Goal: Task Accomplishment & Management: Manage account settings

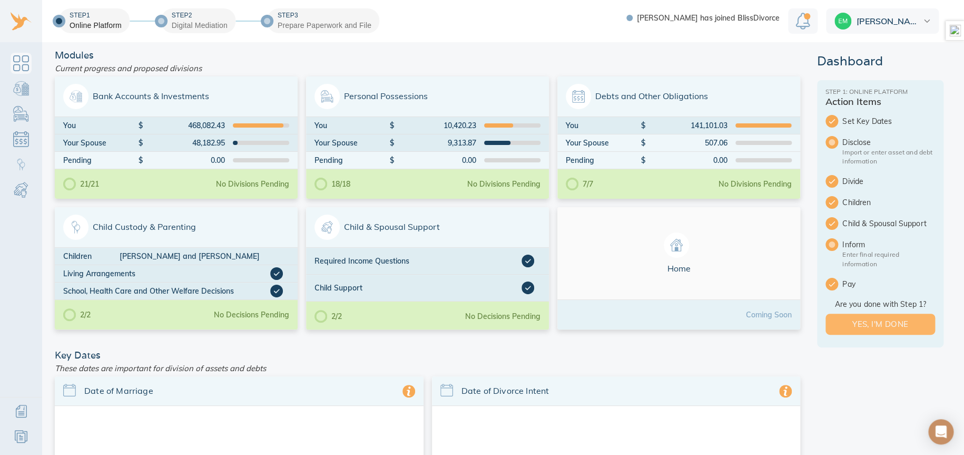
click at [525, 315] on button "Yes, I'm done" at bounding box center [880, 323] width 110 height 21
click at [187, 91] on span "Bank Accounts & Investments" at bounding box center [176, 96] width 226 height 25
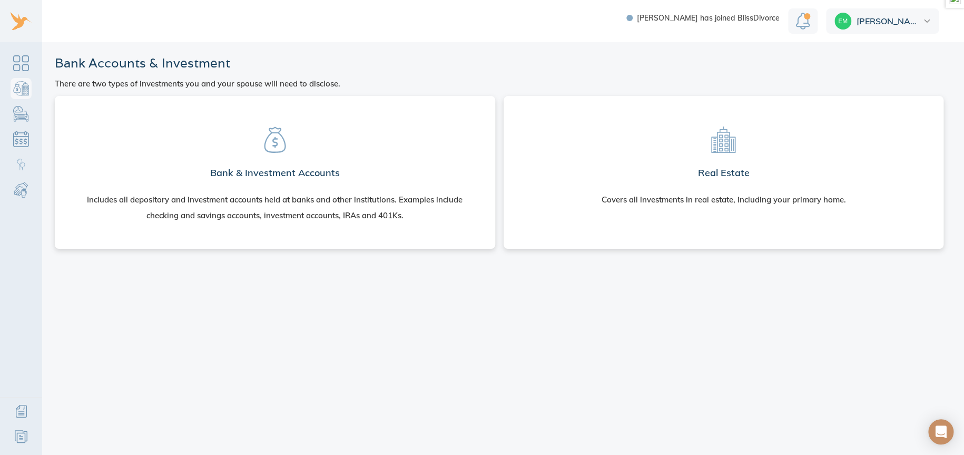
click at [781, 131] on section "Real Estate Covers all investments in real estate, including your primary home." at bounding box center [723, 162] width 423 height 116
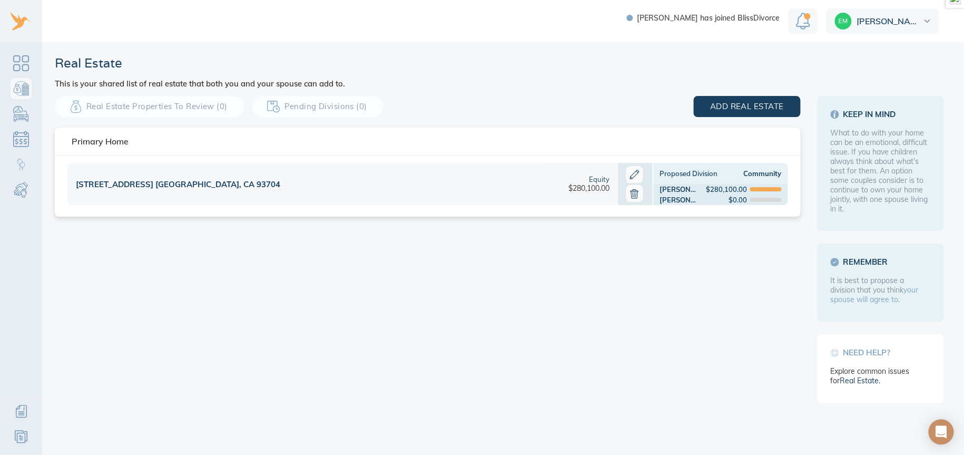
click at [415, 189] on div "517 E Clinton Ave. Fresno, CA 93704" at bounding box center [305, 184] width 477 height 42
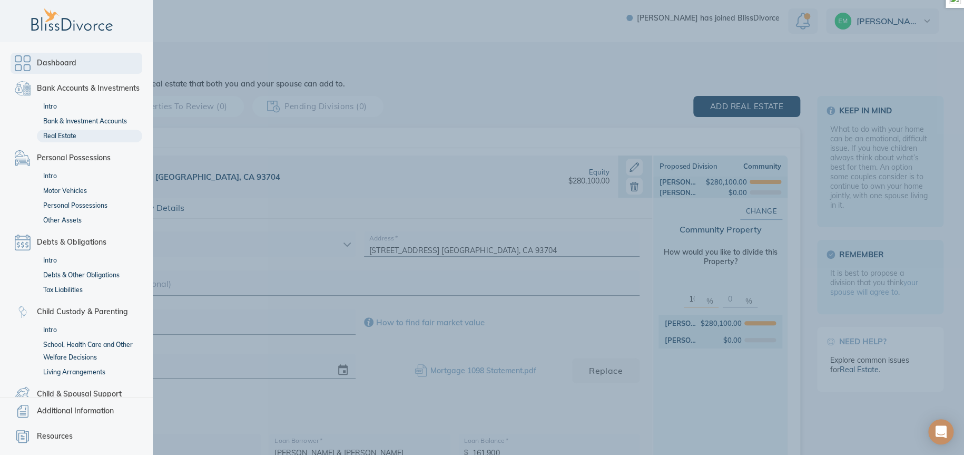
drag, startPoint x: 19, startPoint y: 66, endPoint x: 37, endPoint y: 65, distance: 17.5
click at [19, 66] on link "Dashboard" at bounding box center [77, 63] width 132 height 21
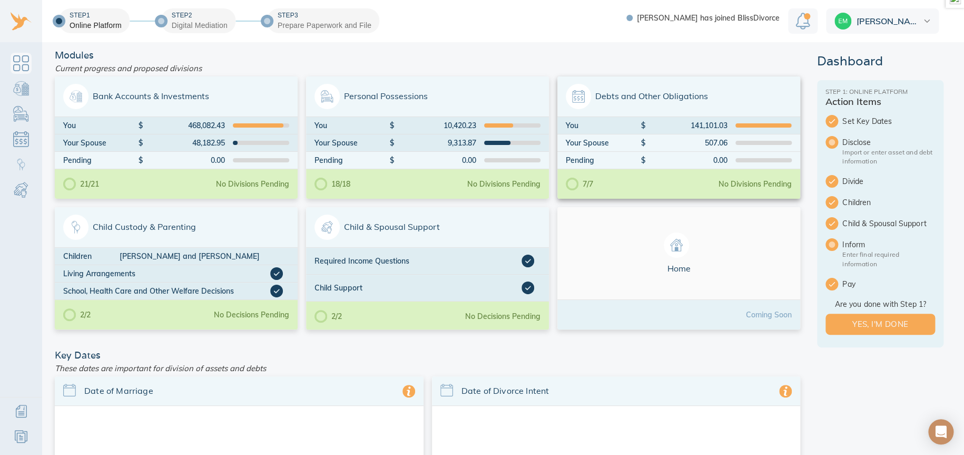
click at [723, 95] on span "Debts and Other Obligations" at bounding box center [679, 96] width 226 height 25
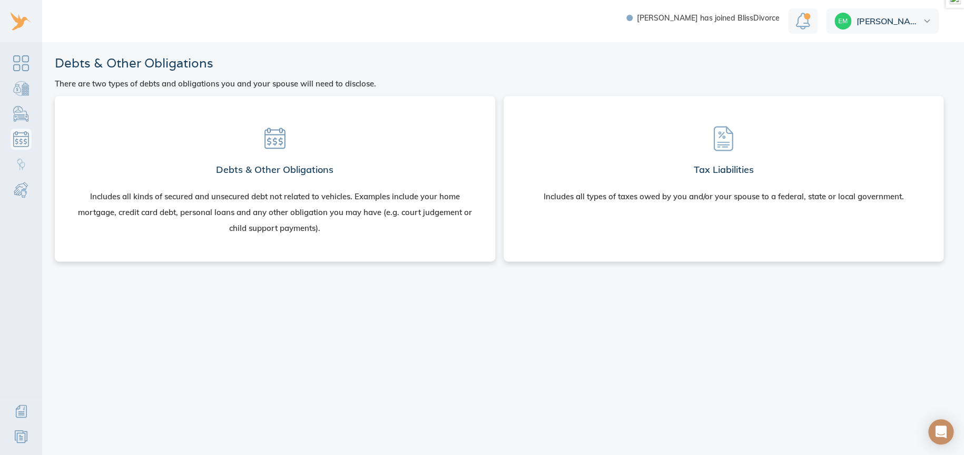
click at [378, 146] on section "Debts & Other Obligations Includes all kinds of secured and unsecured debt not …" at bounding box center [274, 176] width 423 height 144
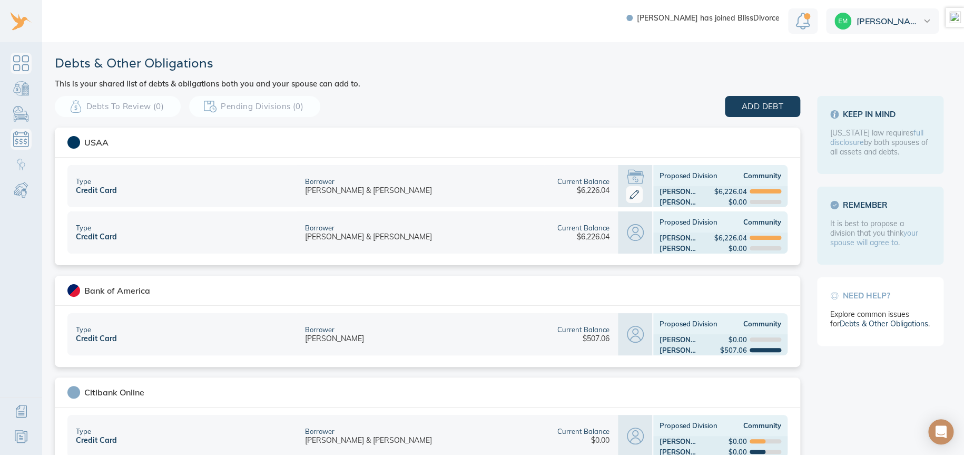
click at [25, 71] on link "Dashboard" at bounding box center [21, 63] width 21 height 21
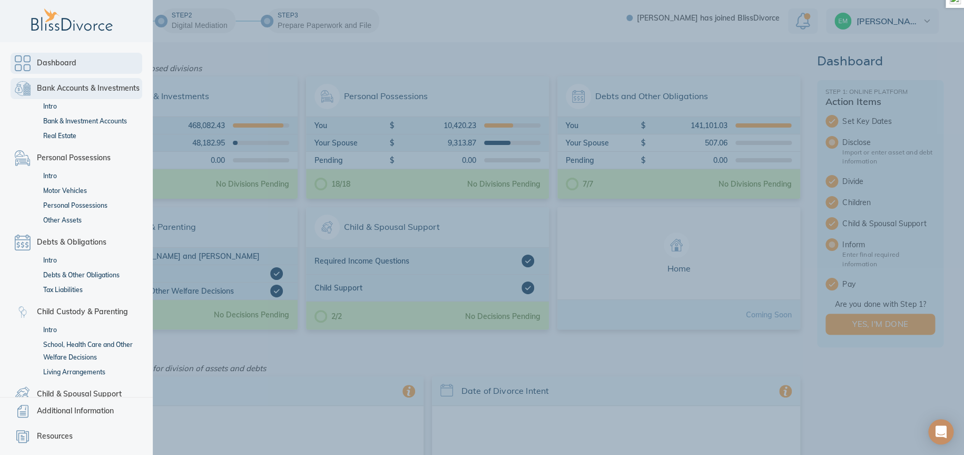
click at [24, 86] on link "Bank Accounts & Investments" at bounding box center [77, 88] width 132 height 21
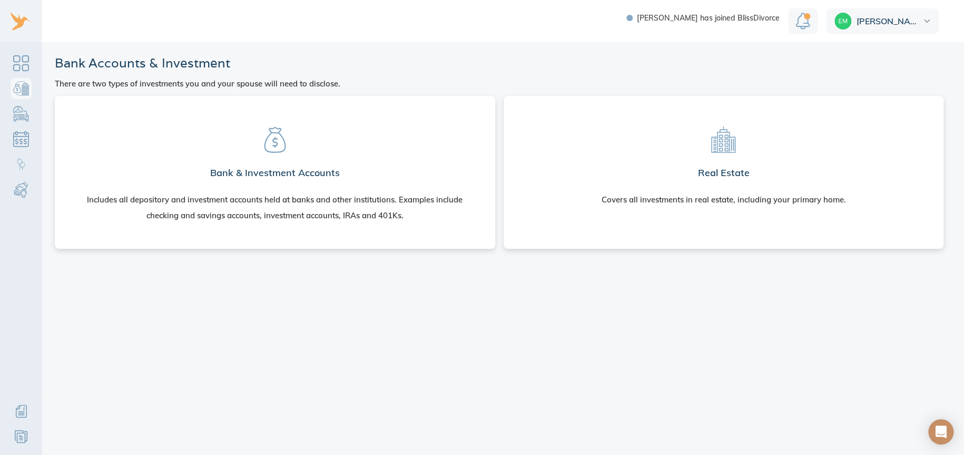
click at [709, 166] on h2 "Real Estate" at bounding box center [723, 172] width 52 height 21
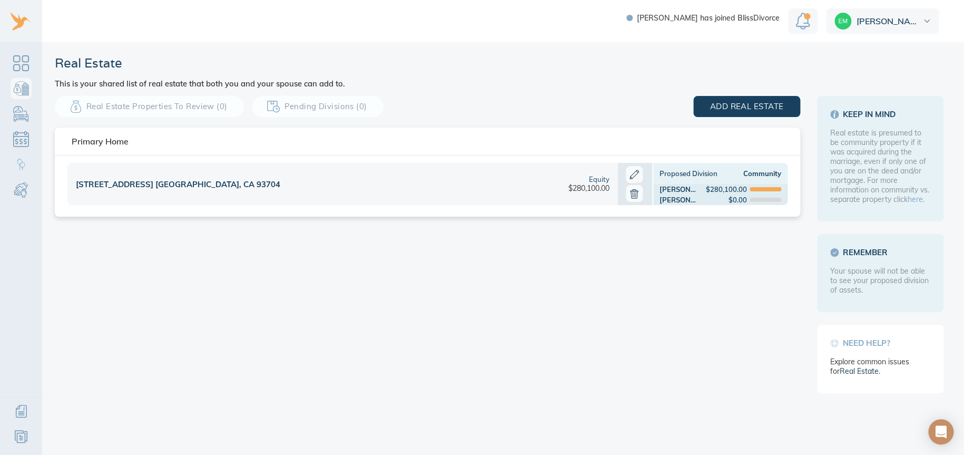
click at [377, 177] on div "[STREET_ADDRESS] [GEOGRAPHIC_DATA], CA 93704" at bounding box center [305, 184] width 477 height 42
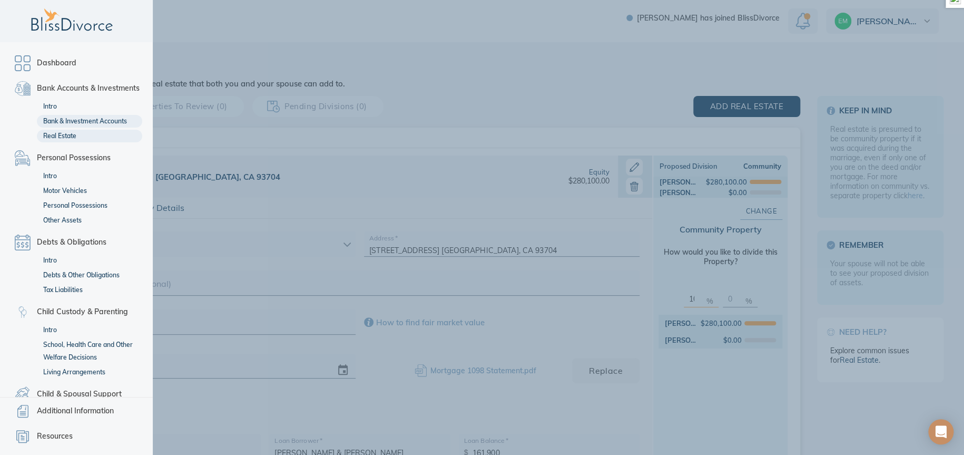
click at [57, 122] on link "Bank & Investment Accounts" at bounding box center [89, 121] width 105 height 13
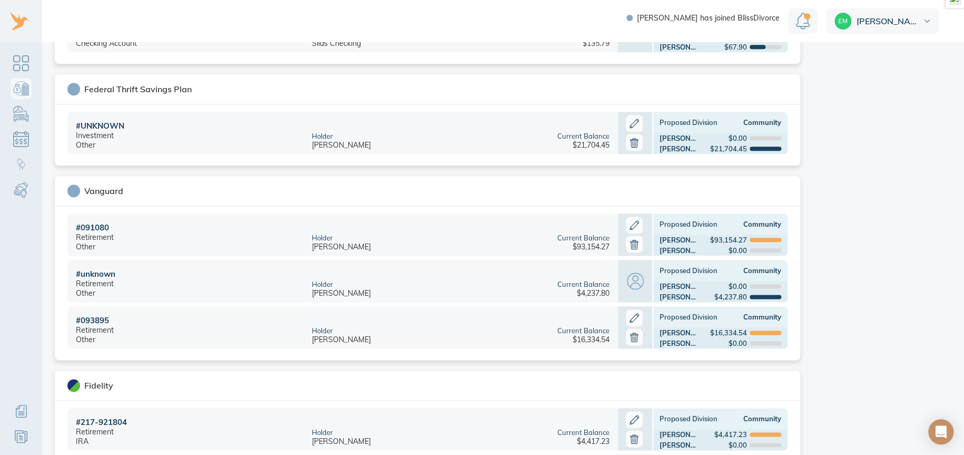
scroll to position [790, 0]
